Goal: Task Accomplishment & Management: Use online tool/utility

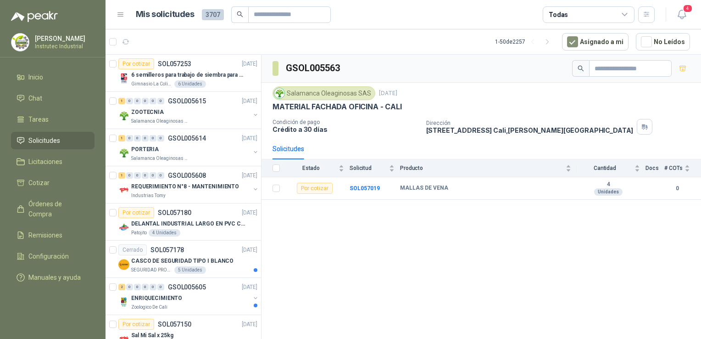
scroll to position [413, 0]
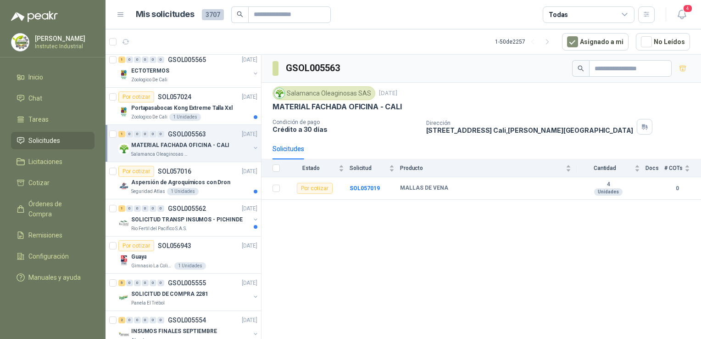
click at [211, 151] on div "Salamanca Oleaginosas SAS" at bounding box center [190, 153] width 119 height 7
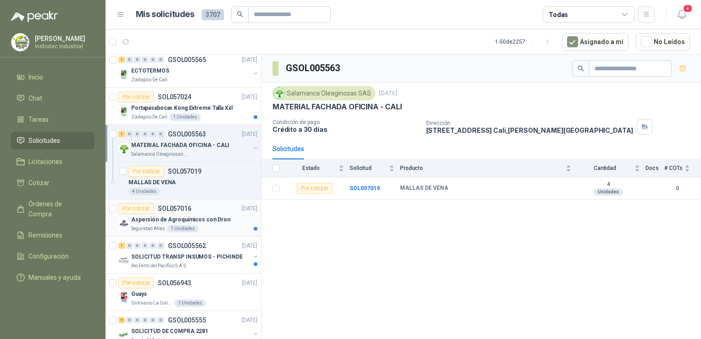
click at [212, 203] on div "Por cotizar SOL057016 [DATE]" at bounding box center [187, 208] width 139 height 11
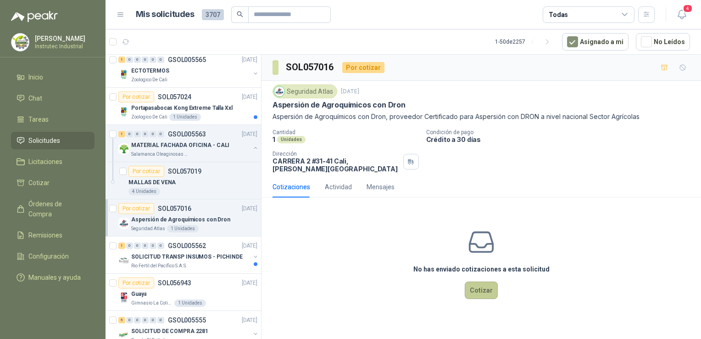
click at [484, 283] on button "Cotizar" at bounding box center [481, 289] width 33 height 17
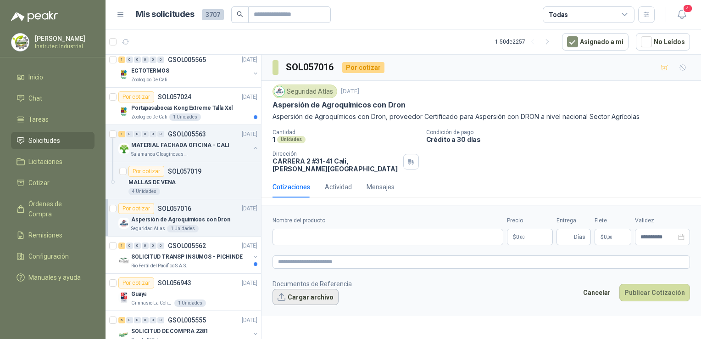
click at [315, 289] on button "Cargar archivo" at bounding box center [306, 297] width 66 height 17
click at [209, 262] on div "Rio Fertil del Pacífico S.A.S." at bounding box center [190, 265] width 119 height 7
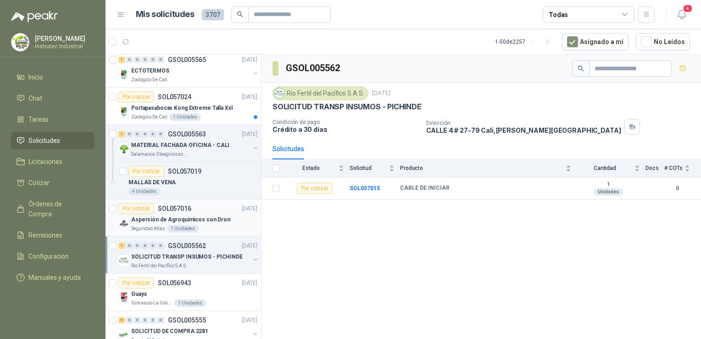
click at [198, 203] on div "Por cotizar SOL057016 [DATE]" at bounding box center [187, 208] width 139 height 11
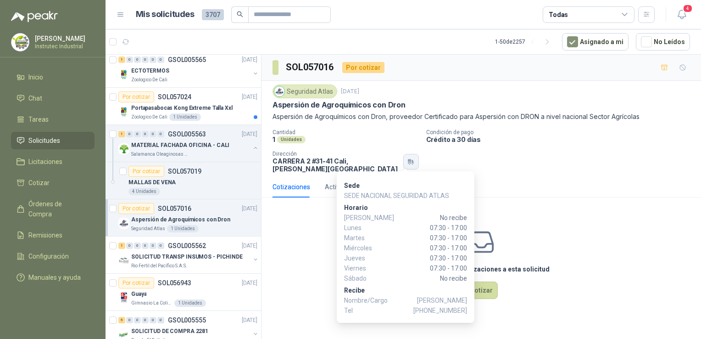
click at [408, 159] on icon "button" at bounding box center [409, 160] width 3 height 3
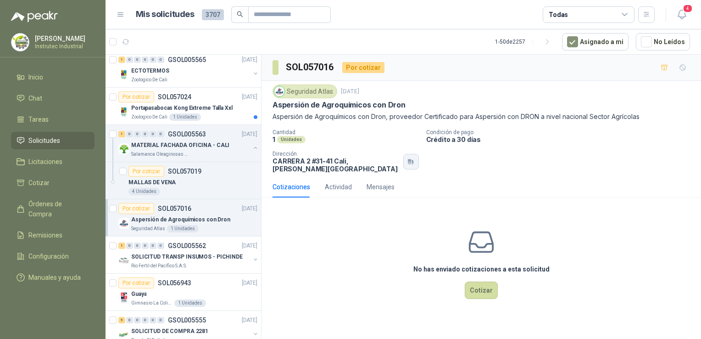
click at [407, 158] on icon "button" at bounding box center [411, 161] width 8 height 7
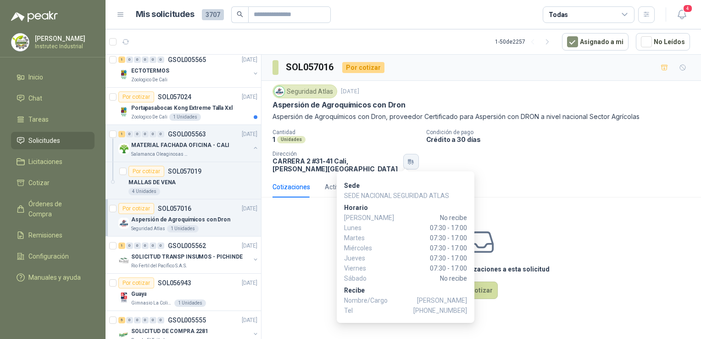
click at [407, 161] on icon "button" at bounding box center [411, 161] width 8 height 7
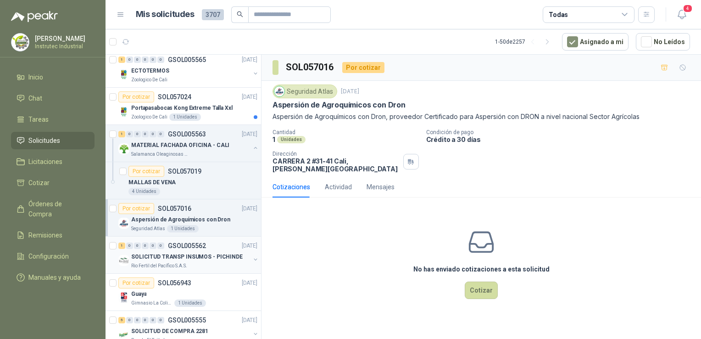
scroll to position [459, 0]
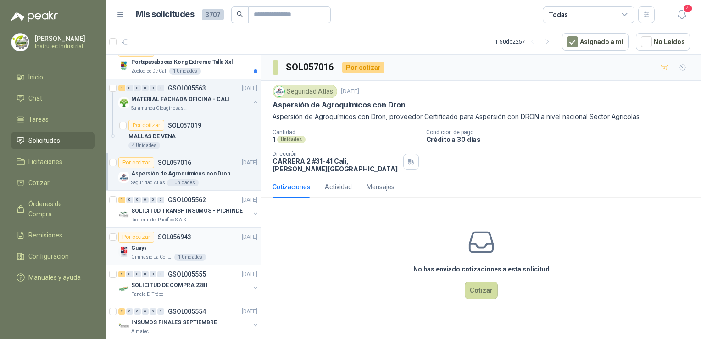
click at [205, 243] on div "Guaya" at bounding box center [194, 247] width 126 height 11
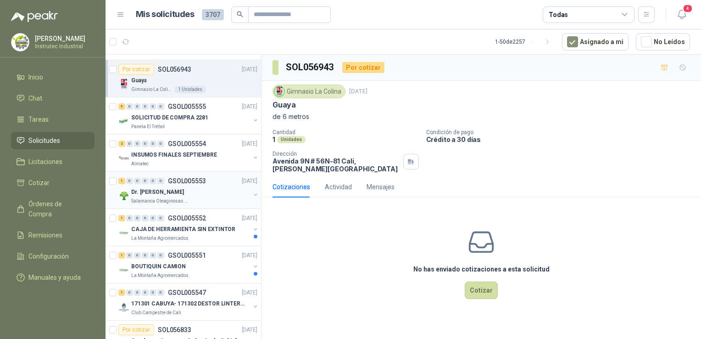
scroll to position [642, 0]
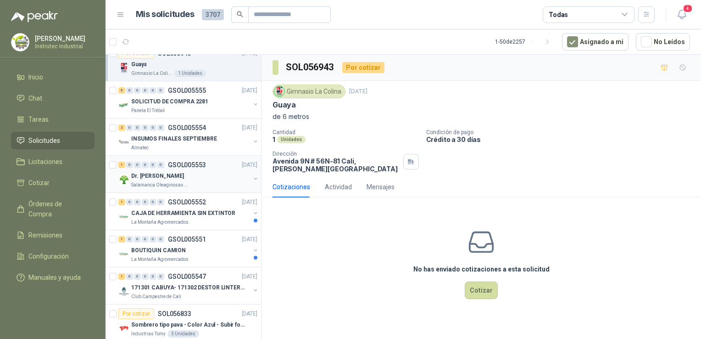
click at [198, 178] on div "Dr. [PERSON_NAME]" at bounding box center [190, 175] width 119 height 11
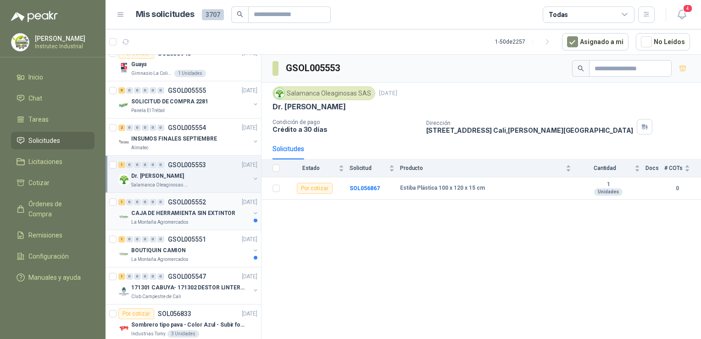
click at [201, 214] on p "CAJA DE HERRAMIENTA SIN EXTINTOR" at bounding box center [183, 213] width 104 height 9
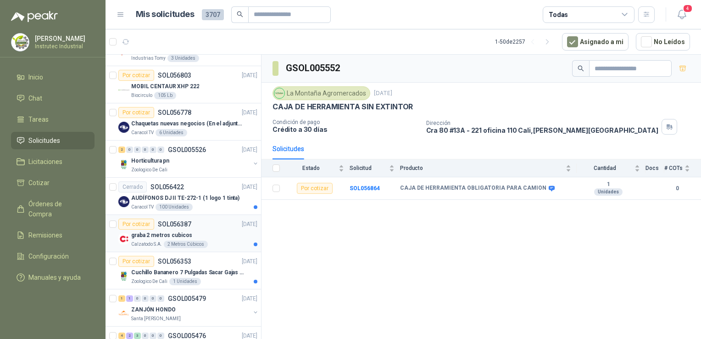
scroll to position [1055, 0]
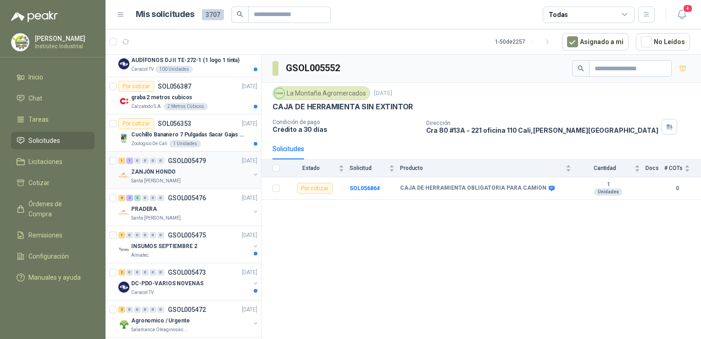
click at [206, 167] on div "ZANJÓN HONDO" at bounding box center [190, 171] width 119 height 11
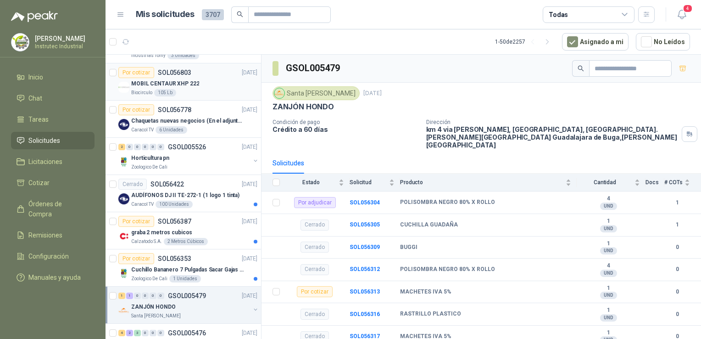
scroll to position [918, 0]
